Goal: Obtain resource: Obtain resource

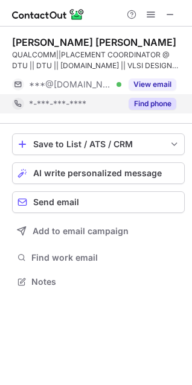
scroll to position [274, 192]
click at [164, 107] on button "Find phone" at bounding box center [153, 104] width 48 height 12
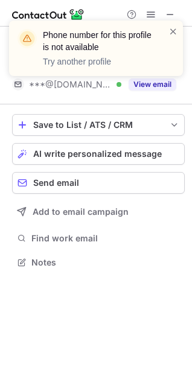
scroll to position [254, 192]
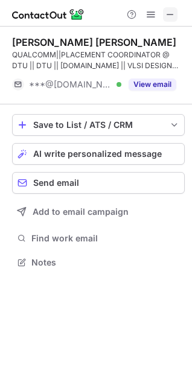
click at [170, 14] on span at bounding box center [171, 15] width 10 height 10
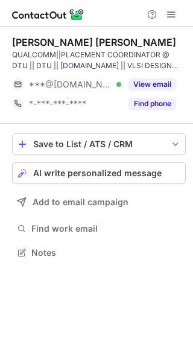
scroll to position [245, 193]
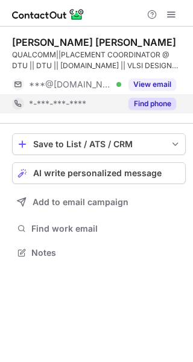
click at [160, 100] on button "Find phone" at bounding box center [153, 104] width 48 height 12
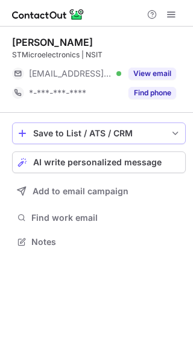
scroll to position [234, 193]
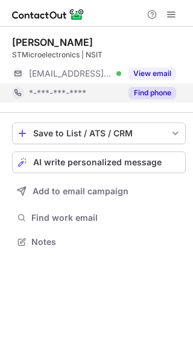
click at [146, 92] on button "Find phone" at bounding box center [153, 93] width 48 height 12
